Goal: Check status: Check status

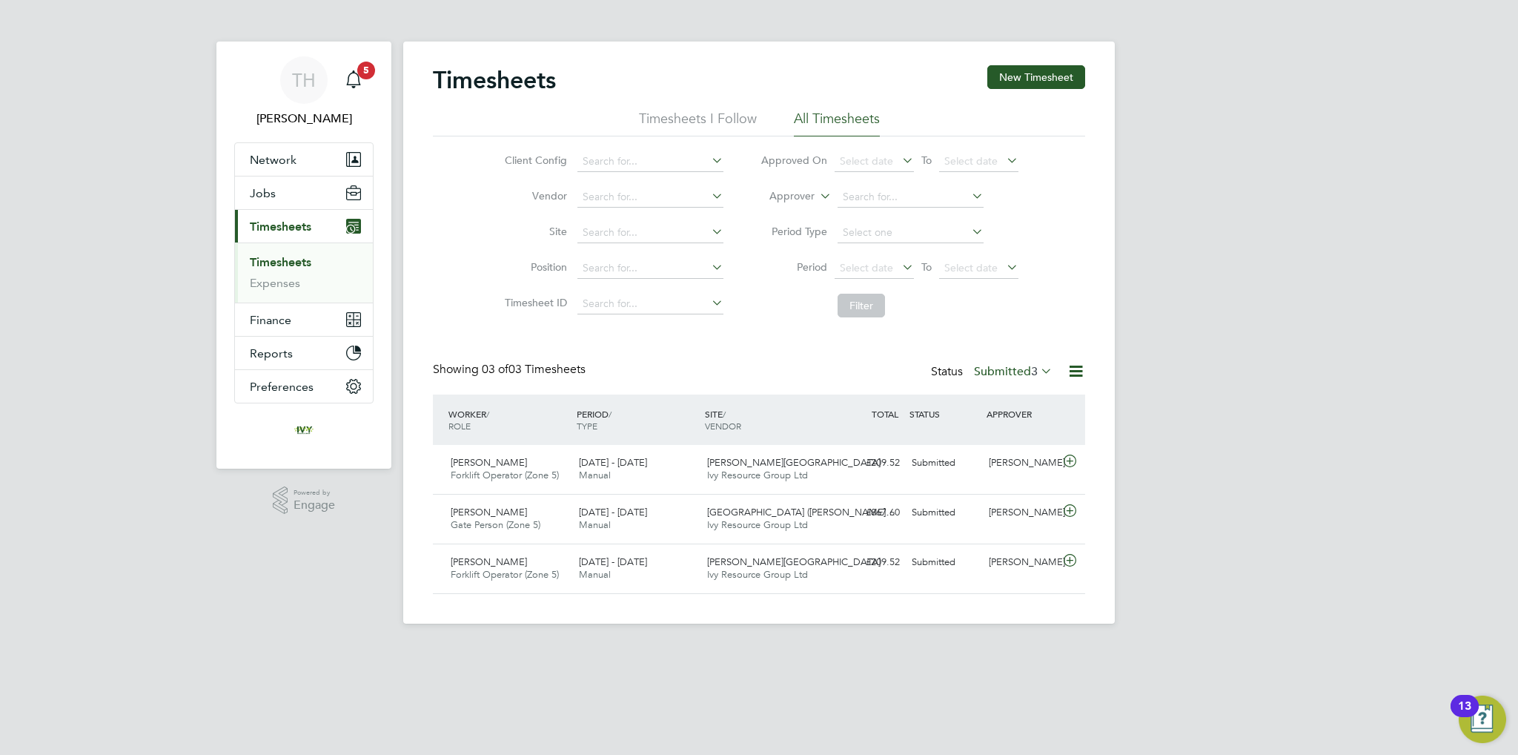
click at [1002, 376] on label "Submitted 3" at bounding box center [1013, 371] width 79 height 15
drag, startPoint x: 981, startPoint y: 433, endPoint x: 985, endPoint y: 440, distance: 8.6
click at [985, 441] on li "Submitted" at bounding box center [1000, 439] width 68 height 21
click at [1019, 371] on label "Submitted 3" at bounding box center [1013, 371] width 79 height 15
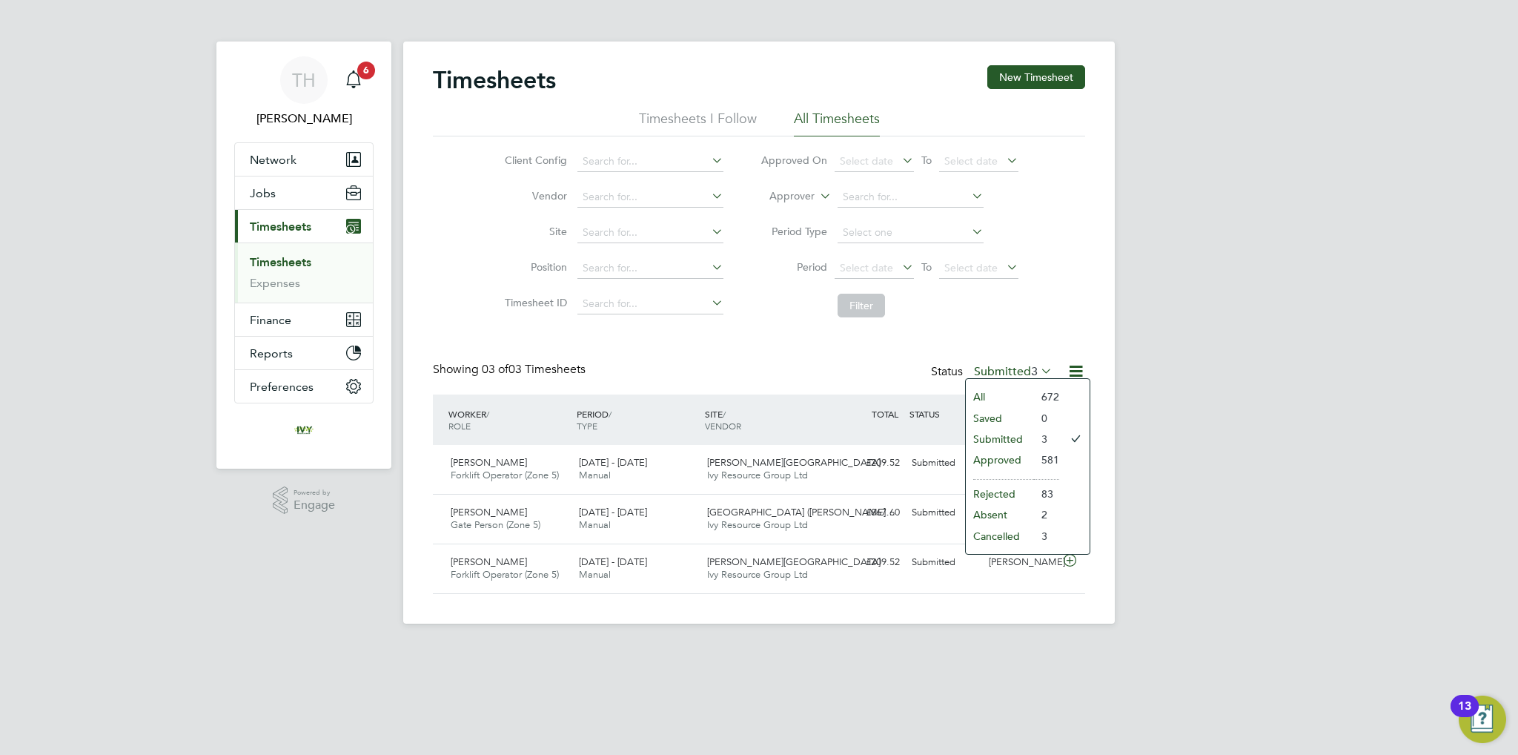
click at [996, 440] on li "Submitted" at bounding box center [1000, 439] width 68 height 21
click at [1006, 368] on label "Submitted 3" at bounding box center [1013, 371] width 79 height 15
click at [991, 435] on li "Submitted" at bounding box center [1000, 439] width 68 height 21
click at [1036, 366] on span "3" at bounding box center [1034, 371] width 7 height 15
click at [1000, 443] on li "Submitted" at bounding box center [1000, 439] width 68 height 21
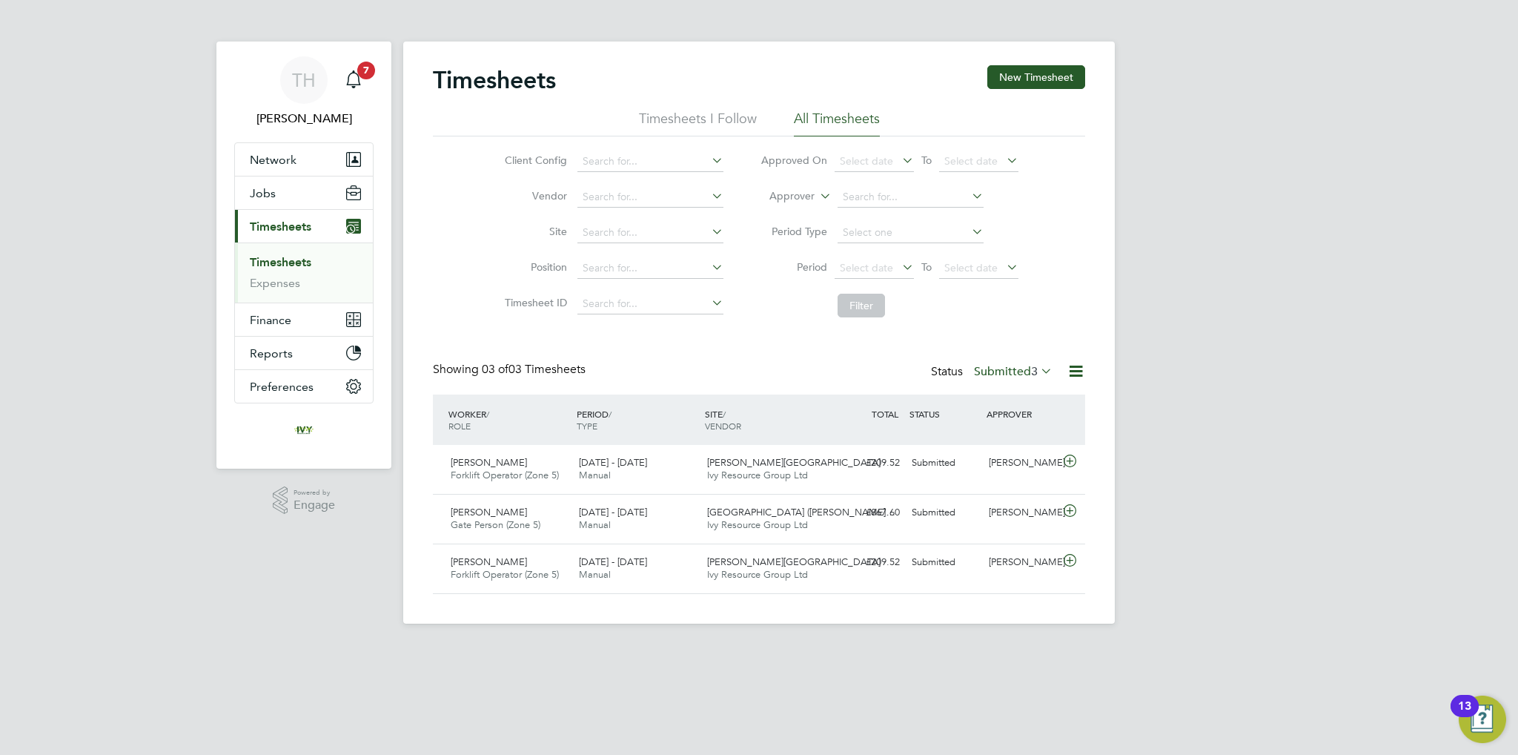
click at [1002, 373] on label "Submitted 3" at bounding box center [1013, 371] width 79 height 15
click at [999, 438] on li "Submitted" at bounding box center [1000, 439] width 68 height 21
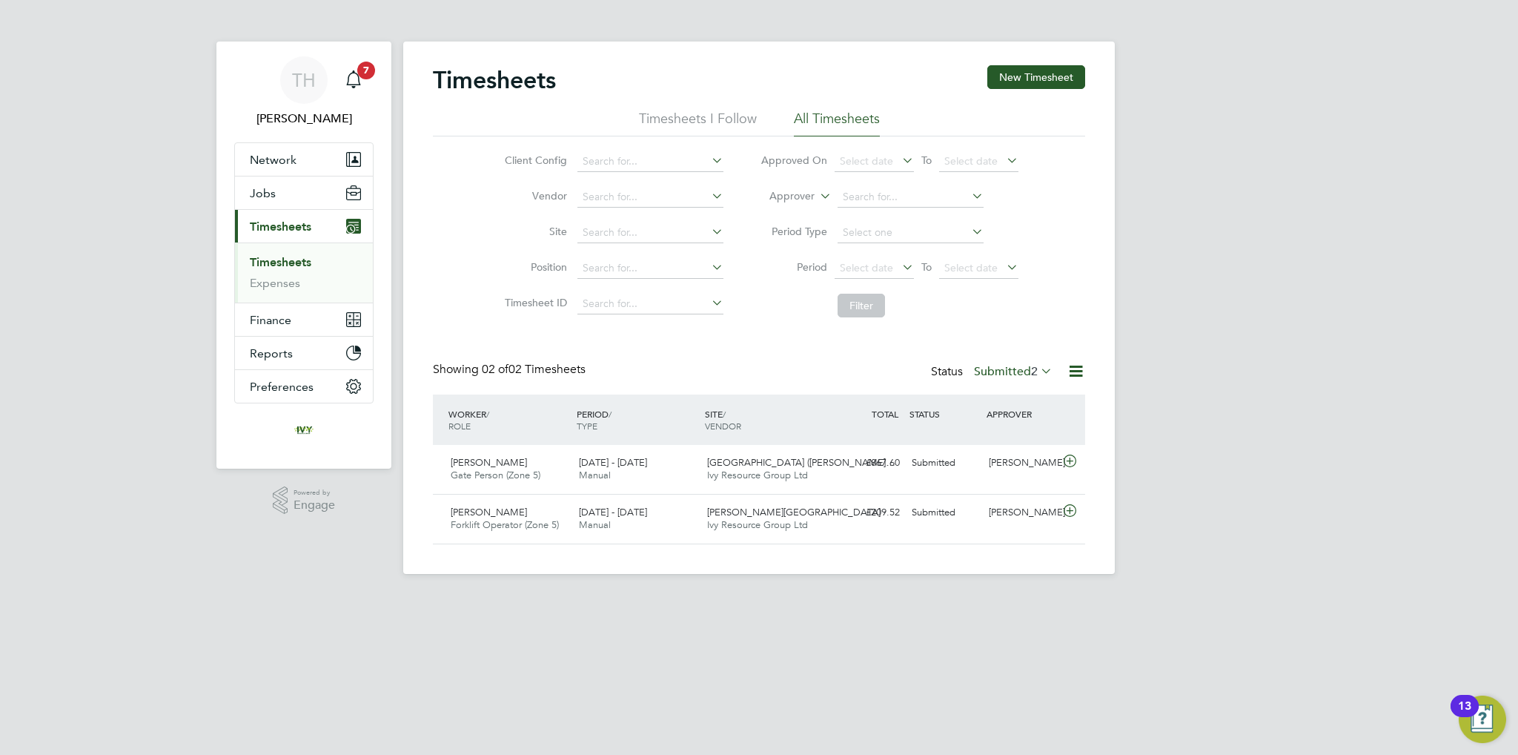
click at [1003, 366] on label "Submitted 2" at bounding box center [1013, 371] width 79 height 15
click at [1000, 460] on li "Approved" at bounding box center [1000, 459] width 68 height 21
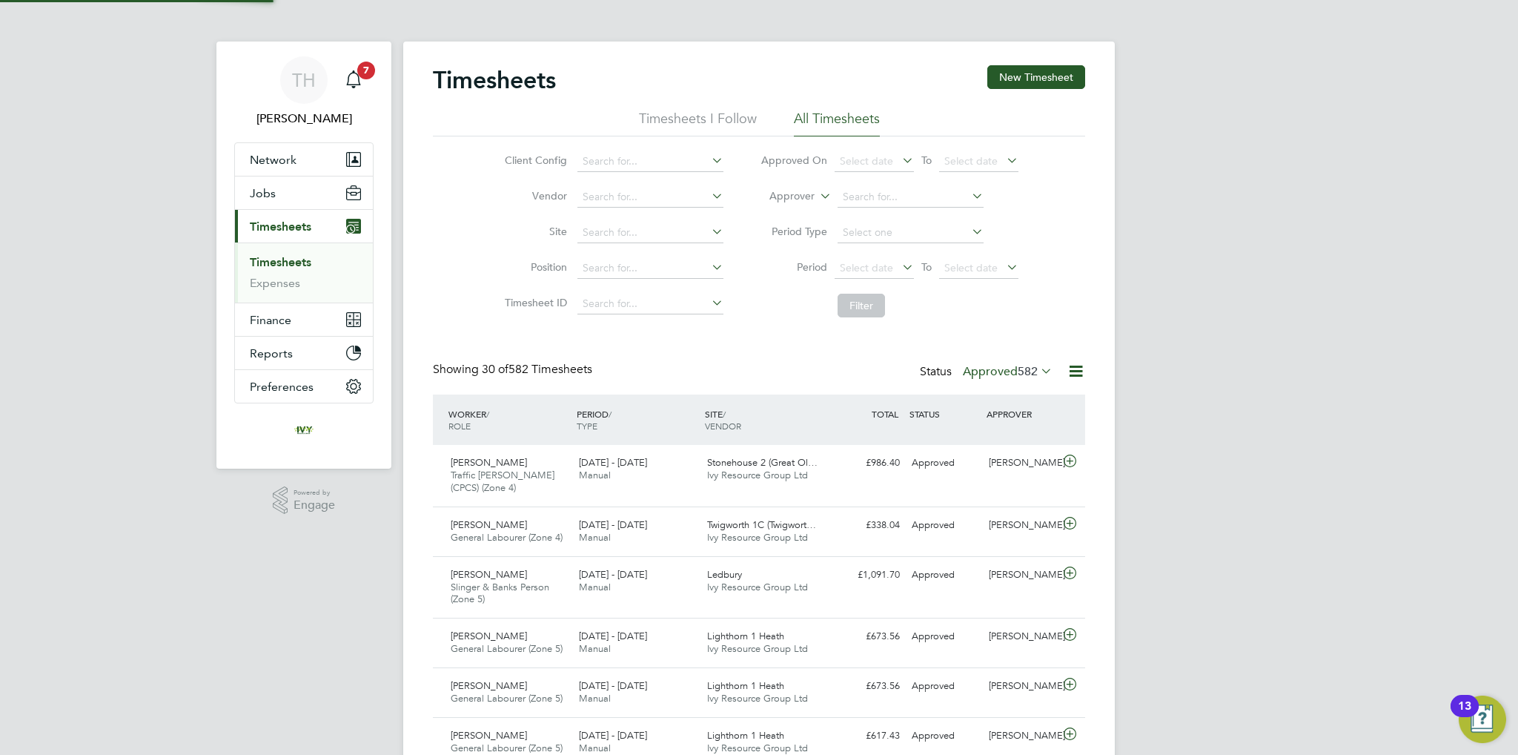
scroll to position [50, 129]
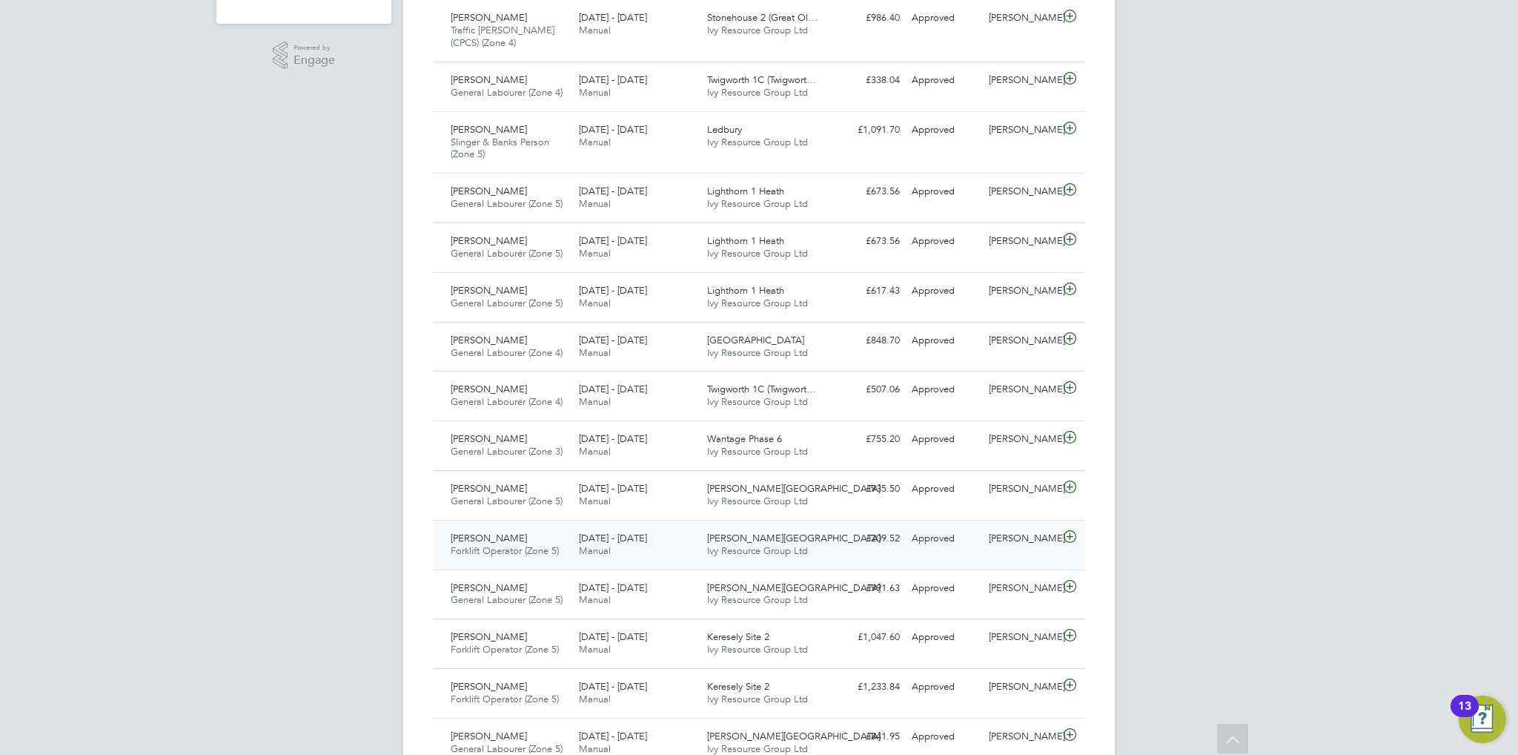
click at [1061, 535] on icon at bounding box center [1070, 537] width 19 height 12
